Goal: Use online tool/utility: Utilize a website feature to perform a specific function

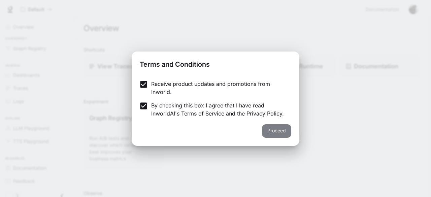
click at [280, 131] on button "Proceed" at bounding box center [276, 130] width 29 height 13
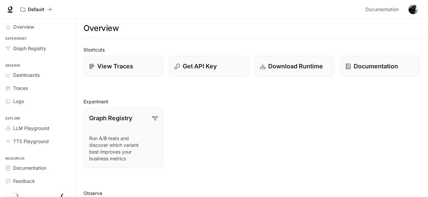
click at [31, 141] on span "TTS Playground" at bounding box center [31, 141] width 36 height 7
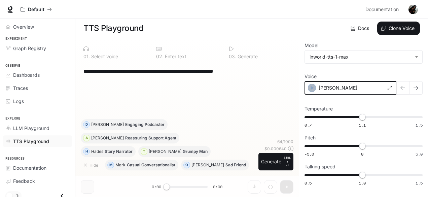
click at [314, 91] on icon "button" at bounding box center [312, 87] width 7 height 7
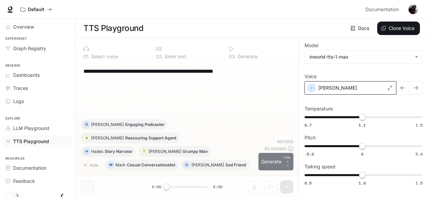
click at [283, 163] on button "Generate CTRL + ⏎" at bounding box center [275, 162] width 35 height 18
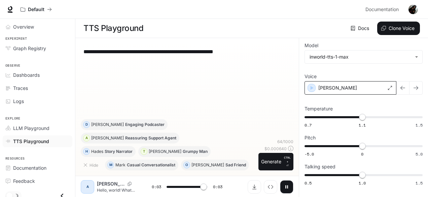
type input "*"
click at [32, 29] on span "Overview" at bounding box center [23, 26] width 21 height 7
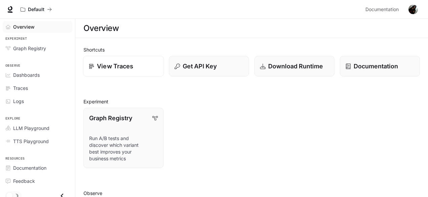
click at [129, 63] on p "View Traces" at bounding box center [115, 66] width 36 height 9
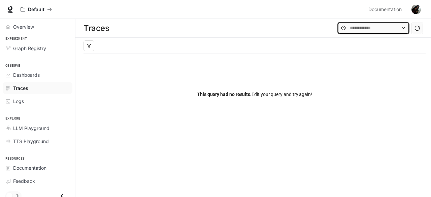
click at [356, 31] on input "text" at bounding box center [373, 27] width 47 height 7
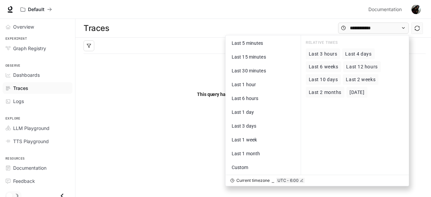
click at [204, 93] on span "This query had no results." at bounding box center [224, 94] width 55 height 5
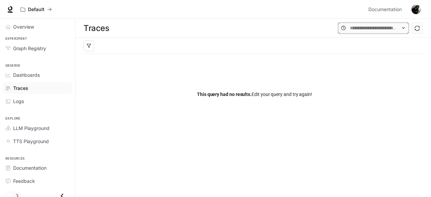
drag, startPoint x: 338, startPoint y: 29, endPoint x: 275, endPoint y: 23, distance: 62.9
click at [275, 23] on div "Traces Last 5 minutes Last 15 minutes Last 30 minutes Last 1 hour Last 6 hours …" at bounding box center [252, 28] width 355 height 19
click at [18, 102] on span "Logs" at bounding box center [18, 101] width 11 height 7
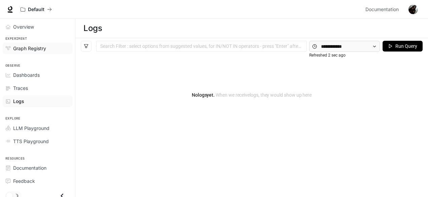
click at [40, 43] on link "Graph Registry" at bounding box center [38, 48] width 70 height 12
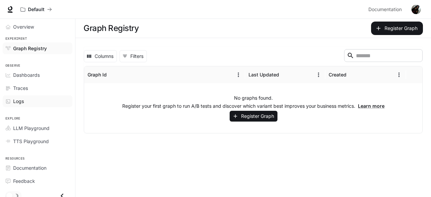
click at [13, 104] on span "Logs" at bounding box center [18, 101] width 11 height 7
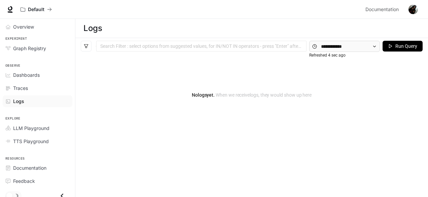
click at [393, 45] on button "Run Query" at bounding box center [403, 46] width 40 height 11
click at [35, 138] on span "TTS Playground" at bounding box center [31, 141] width 36 height 7
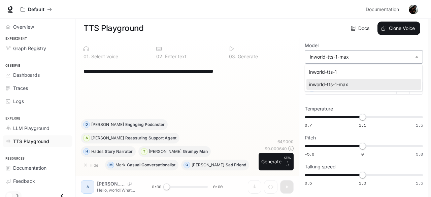
click at [349, 57] on body "**********" at bounding box center [215, 98] width 431 height 197
click at [220, 89] on div at bounding box center [215, 98] width 431 height 197
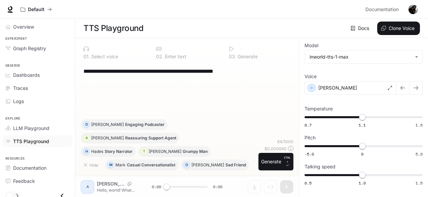
click at [230, 49] on icon at bounding box center [231, 48] width 5 height 5
click at [209, 111] on div "**********" at bounding box center [187, 91] width 213 height 56
click at [276, 163] on button "Generate CTRL + ⏎" at bounding box center [275, 162] width 35 height 18
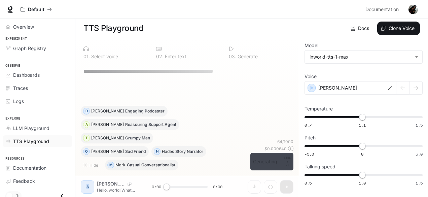
click at [276, 163] on div "64 / 1000 $ 0.000640 Generating... CTRL + ⏎" at bounding box center [271, 155] width 43 height 32
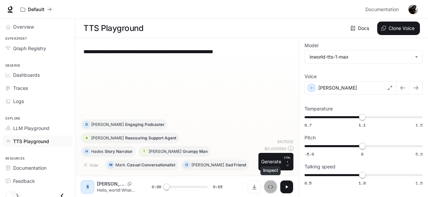
click at [273, 186] on button "Inspect" at bounding box center [270, 186] width 13 height 13
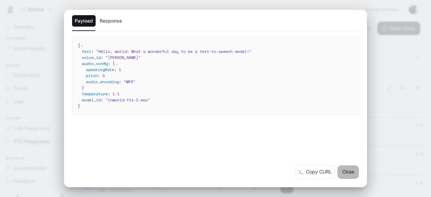
click at [352, 171] on button "Close" at bounding box center [348, 171] width 22 height 13
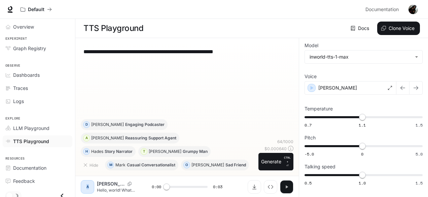
click at [292, 190] on button "button" at bounding box center [286, 186] width 13 height 13
click at [288, 163] on p "CTRL + ⏎" at bounding box center [287, 161] width 7 height 12
click at [271, 187] on icon "Inspect" at bounding box center [270, 186] width 5 height 5
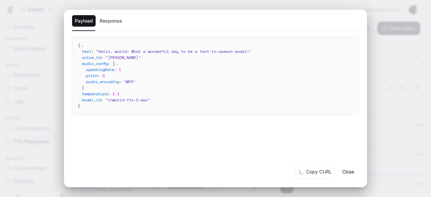
type input "*"
click at [113, 23] on button "Response" at bounding box center [111, 20] width 28 height 11
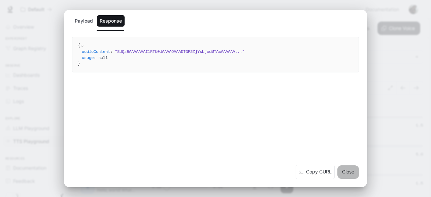
click at [349, 172] on button "Close" at bounding box center [348, 171] width 22 height 13
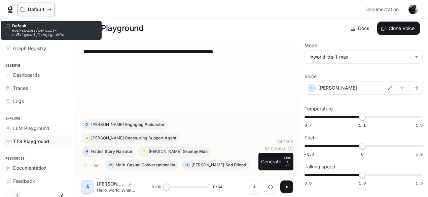
click at [19, 6] on button "Default" at bounding box center [36, 9] width 37 height 13
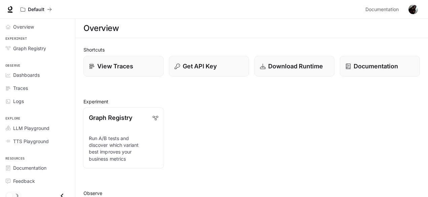
scroll to position [3, 0]
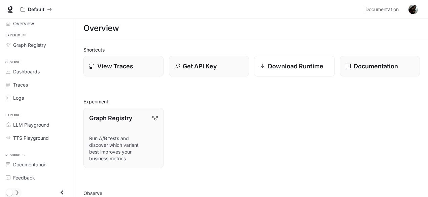
click at [318, 68] on p "Download Runtime" at bounding box center [296, 66] width 56 height 9
